Goal: Information Seeking & Learning: Learn about a topic

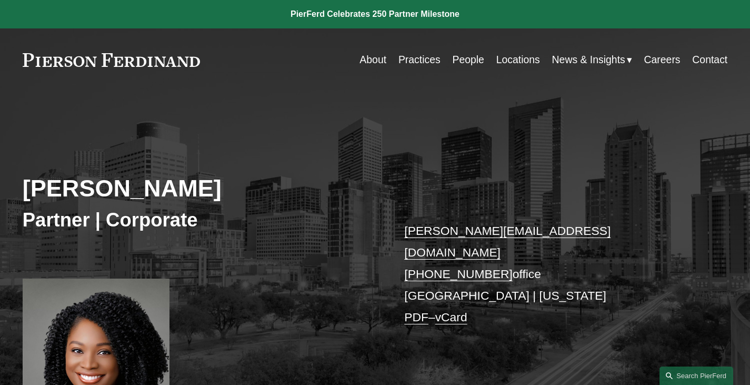
scroll to position [303, 0]
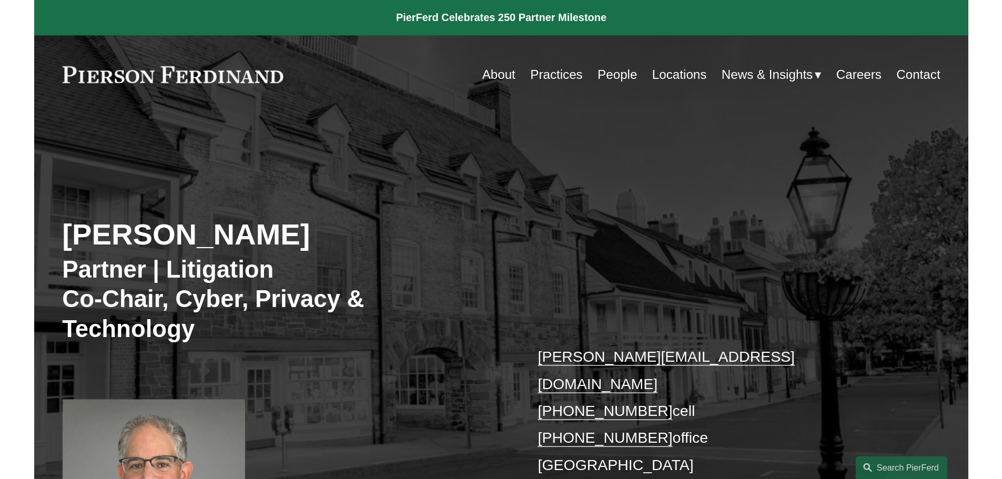
scroll to position [368, 0]
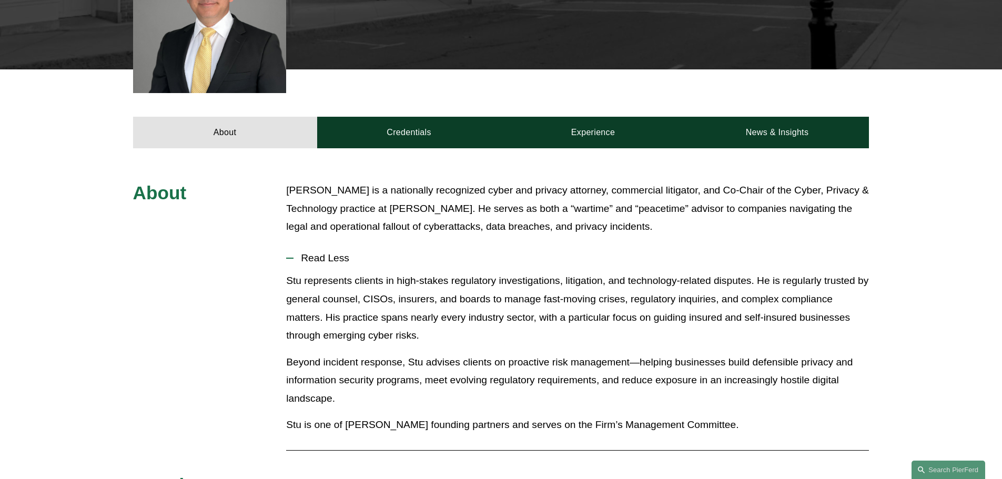
click at [286, 245] on button "Read Less" at bounding box center [577, 258] width 583 height 27
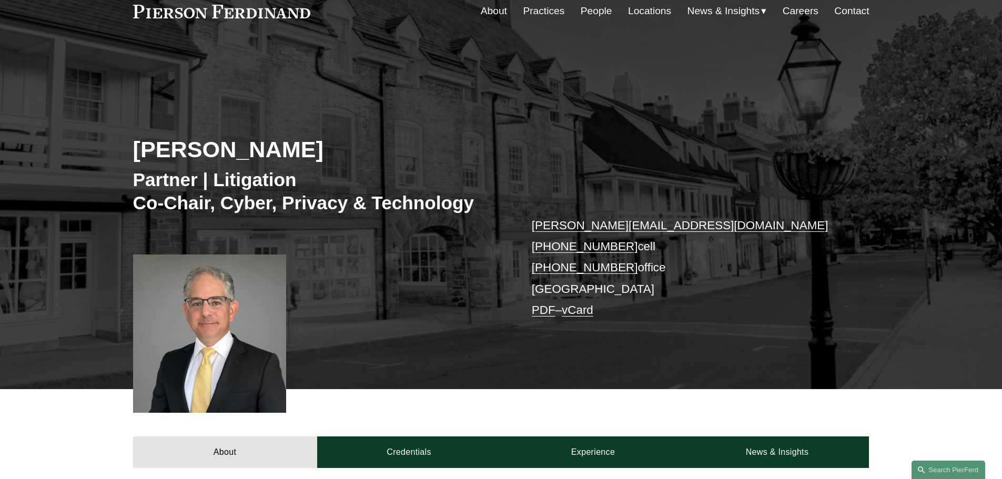
scroll to position [0, 0]
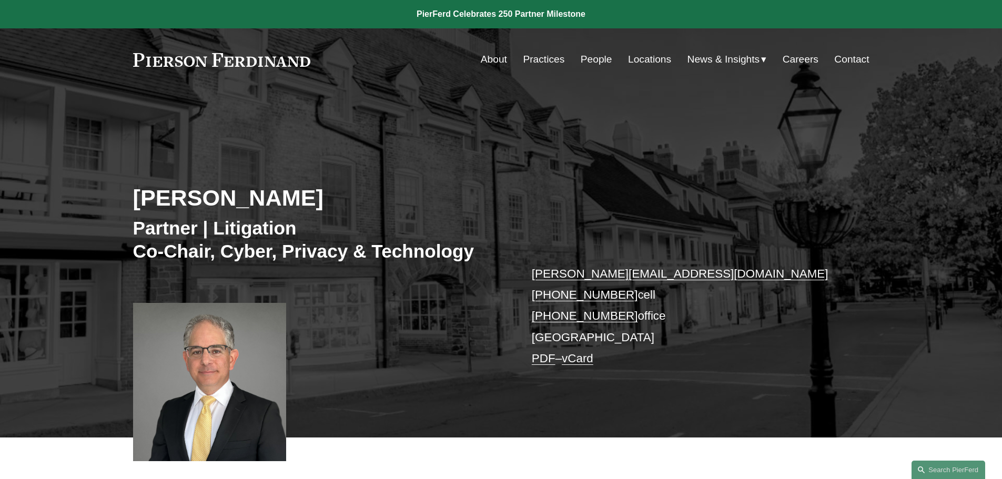
click at [355, 123] on div "[PERSON_NAME] Partner | Litigation Co-Chair, Cyber, Privacy & Technology [PERSO…" at bounding box center [501, 279] width 1002 height 317
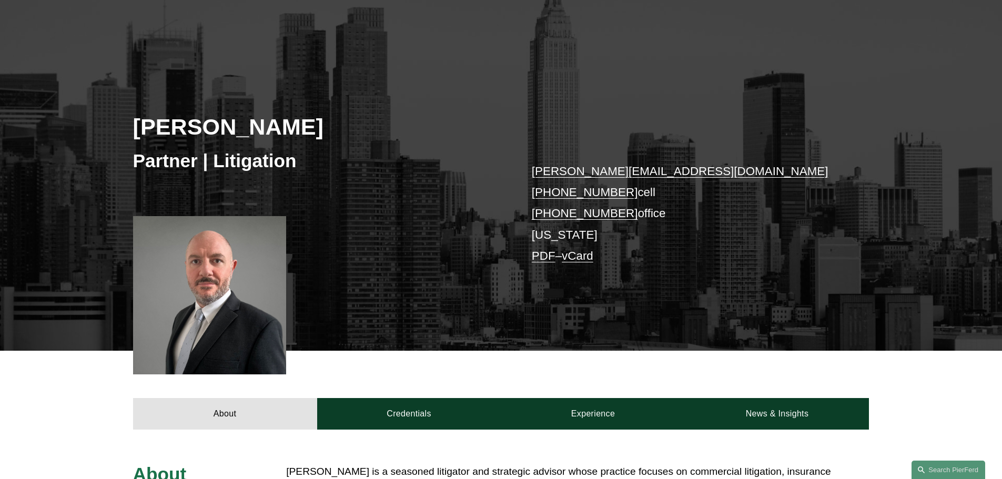
scroll to position [210, 0]
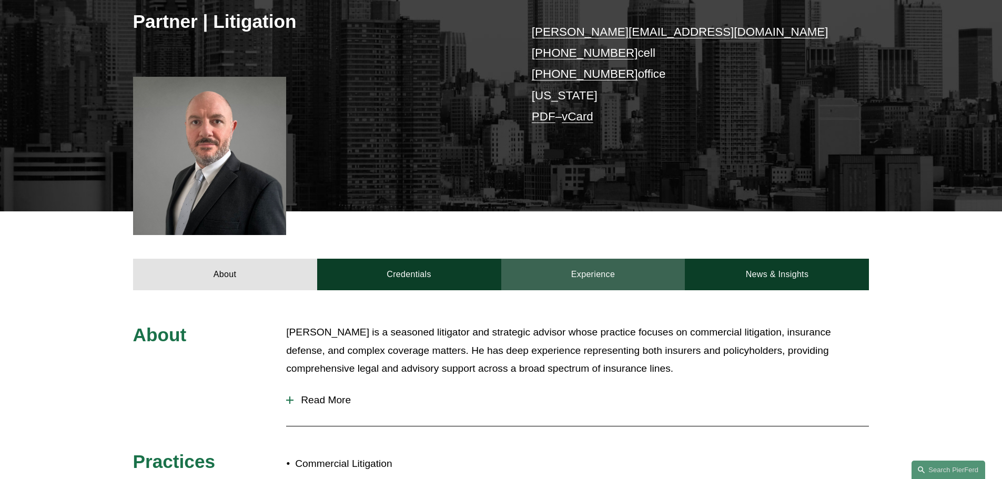
click at [530, 271] on link "Experience" at bounding box center [593, 275] width 184 height 32
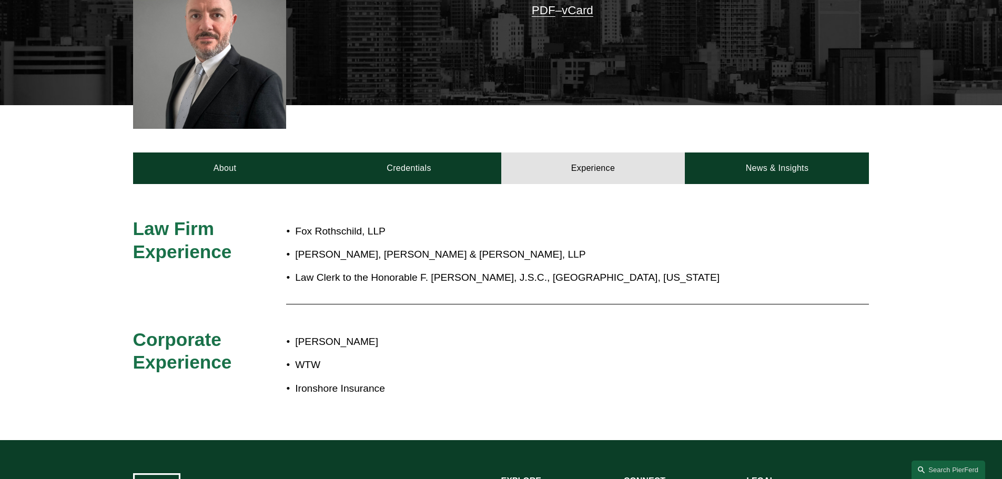
scroll to position [316, 0]
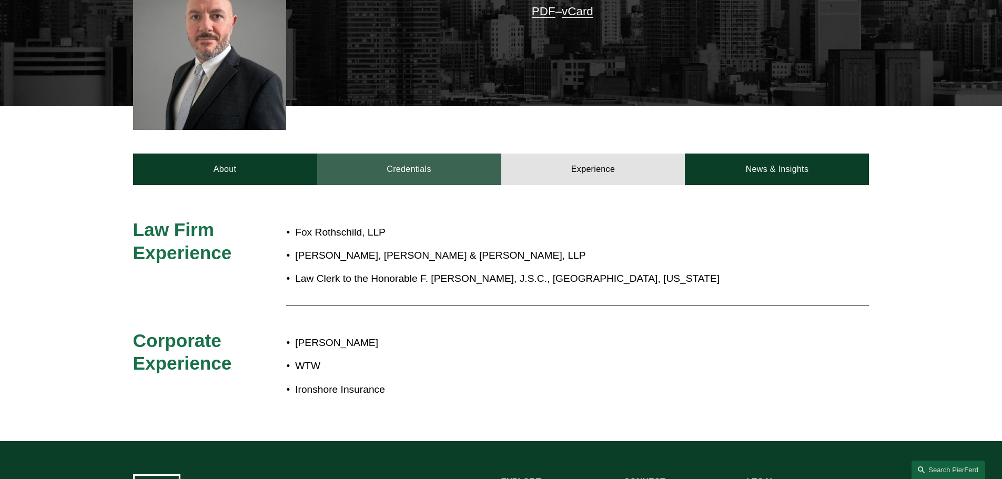
click at [416, 169] on link "Credentials" at bounding box center [409, 170] width 184 height 32
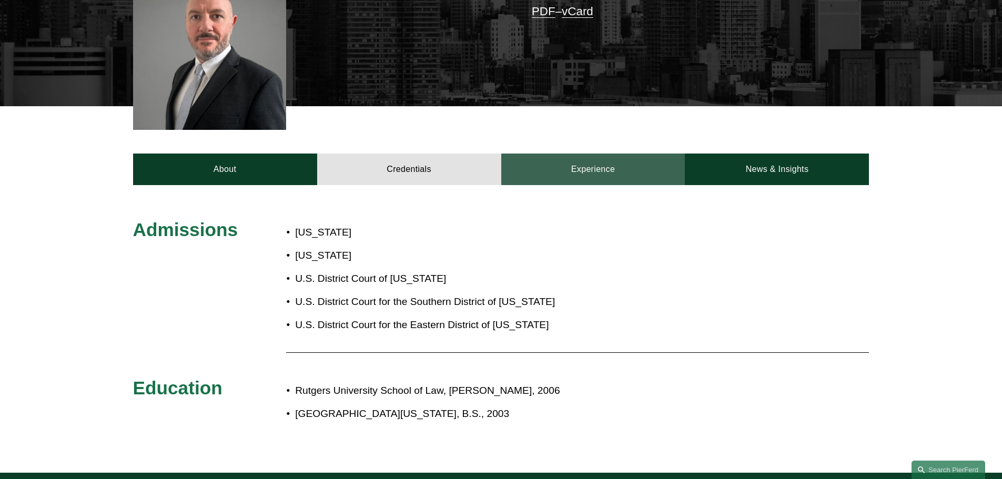
click at [617, 175] on link "Experience" at bounding box center [593, 170] width 184 height 32
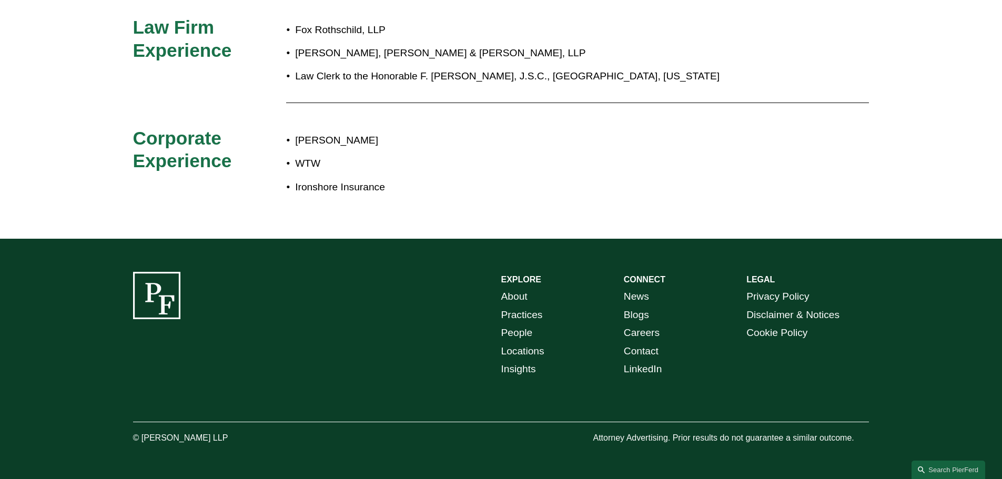
scroll to position [309, 0]
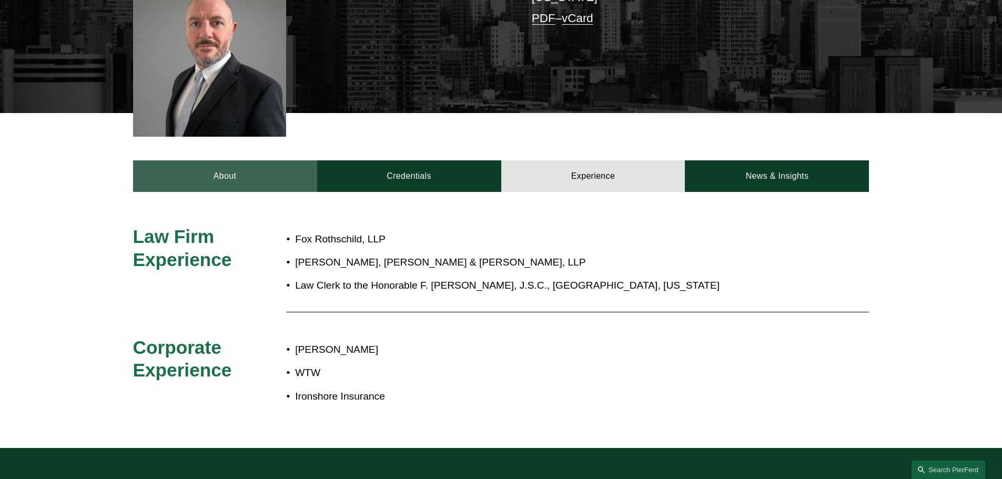
click at [209, 176] on link "About" at bounding box center [225, 176] width 184 height 32
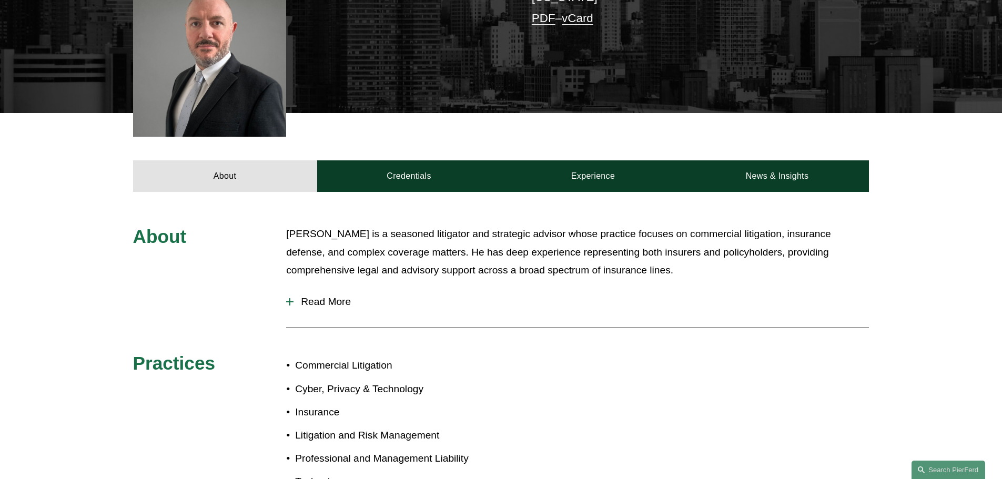
click at [293, 308] on button "Read More" at bounding box center [577, 301] width 583 height 27
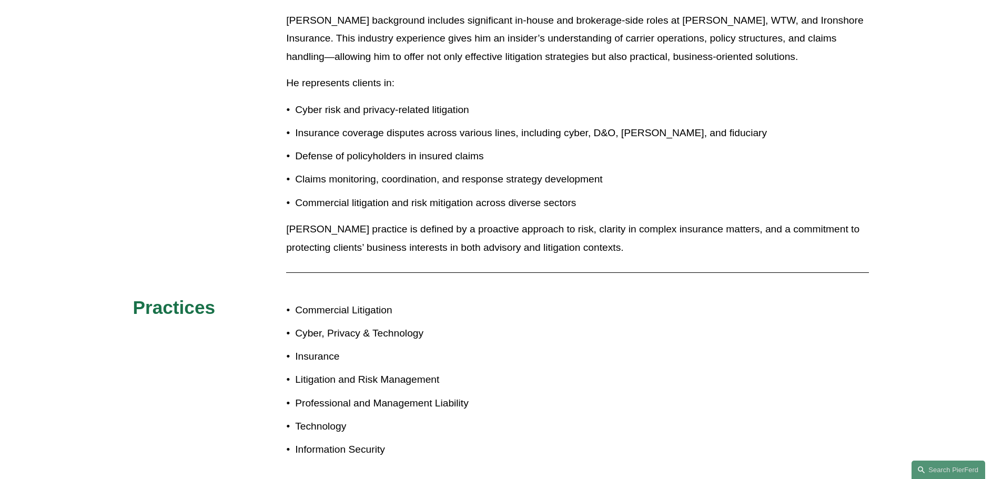
scroll to position [592, 0]
